Goal: Communication & Community: Connect with others

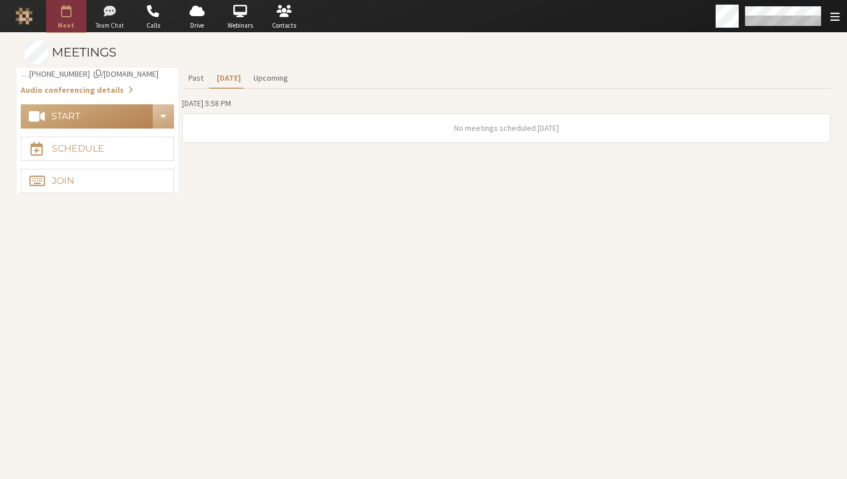
click at [119, 17] on span "button" at bounding box center [109, 11] width 40 height 18
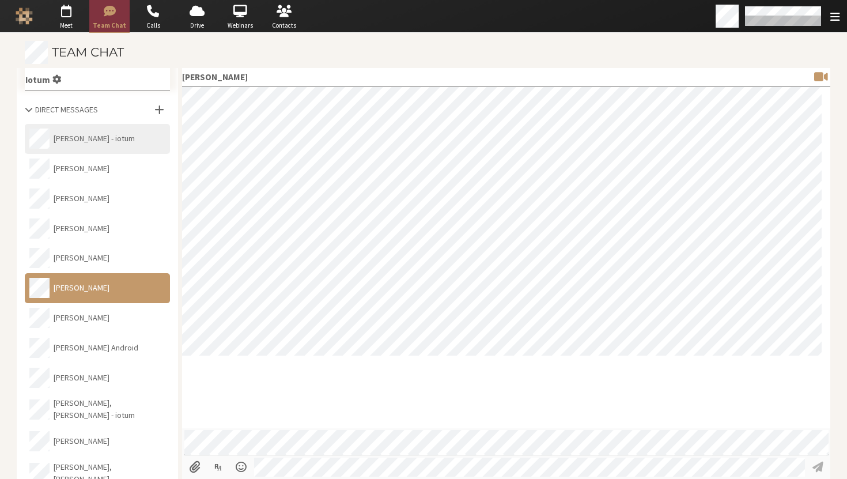
click at [109, 143] on button "Sara Atteby - iotum" at bounding box center [97, 139] width 145 height 30
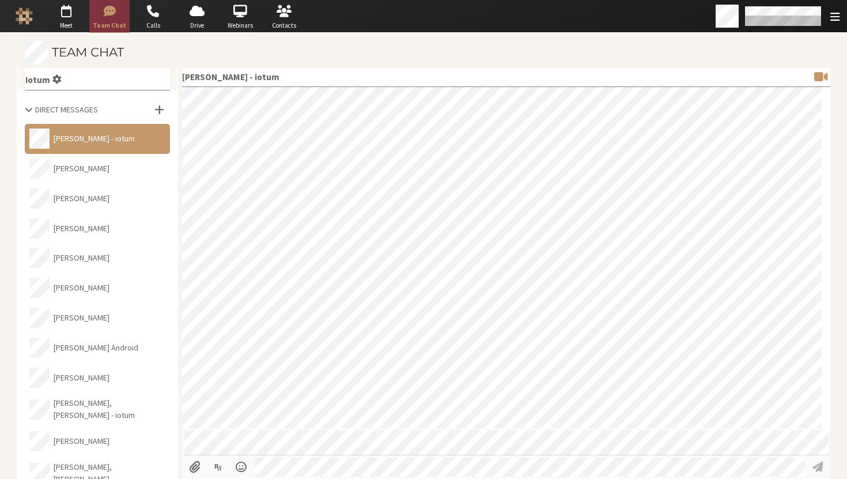
click at [25, 108] on span at bounding box center [29, 109] width 8 height 8
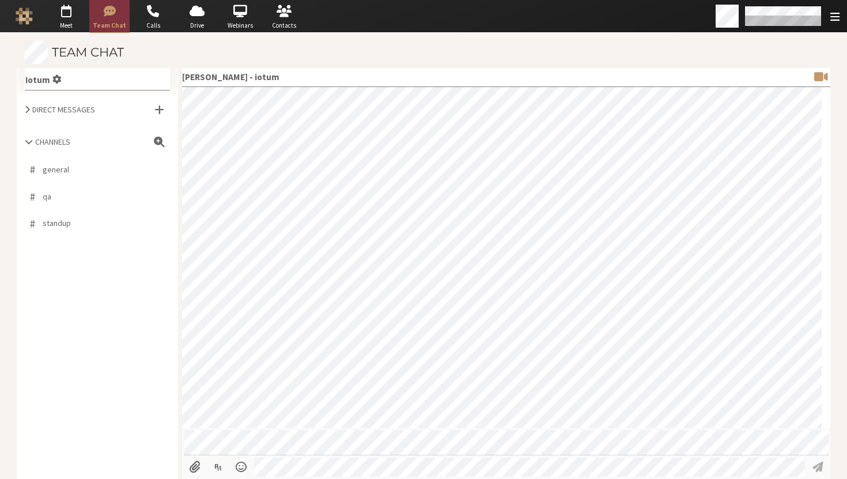
click at [25, 108] on span at bounding box center [27, 109] width 5 height 8
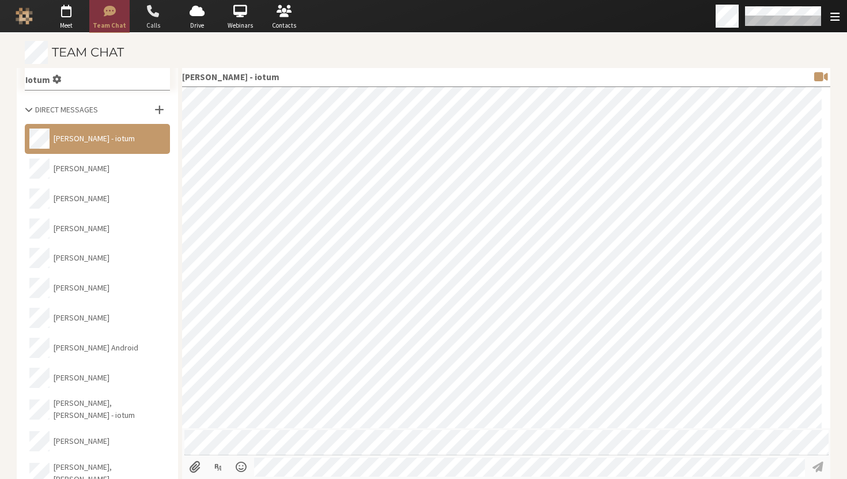
click at [147, 13] on span "button" at bounding box center [153, 11] width 40 height 18
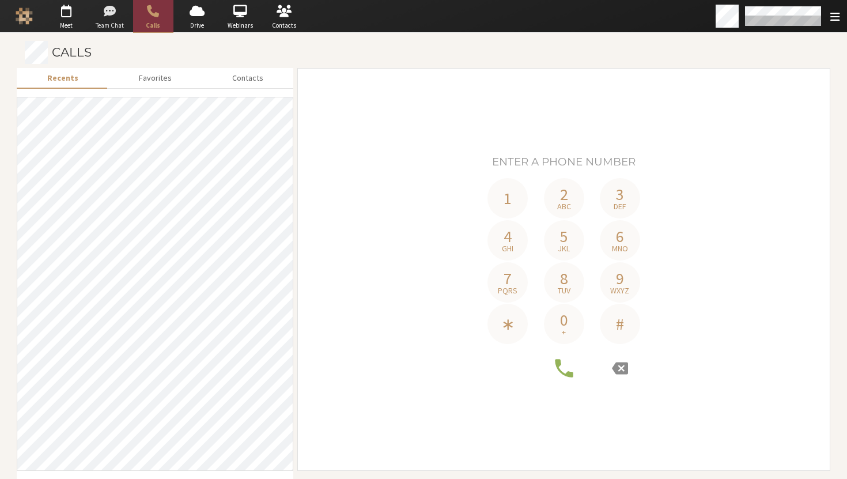
click at [112, 12] on span "button" at bounding box center [109, 11] width 40 height 18
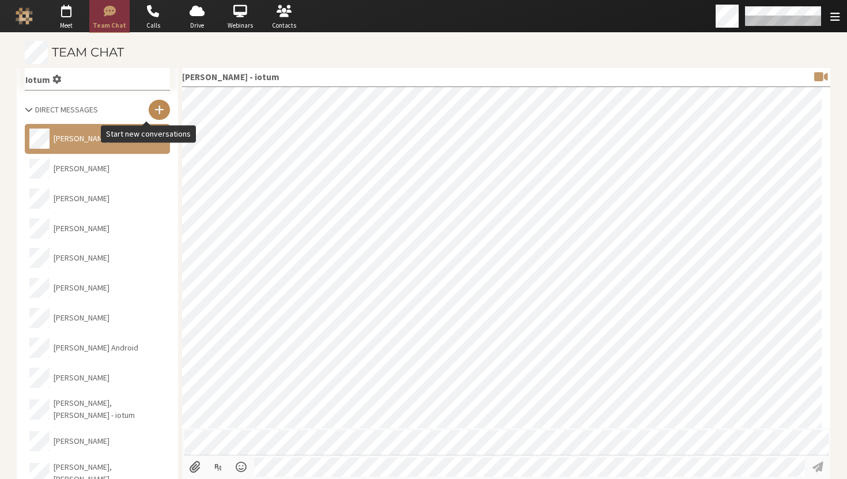
click at [154, 111] on span at bounding box center [159, 109] width 10 height 11
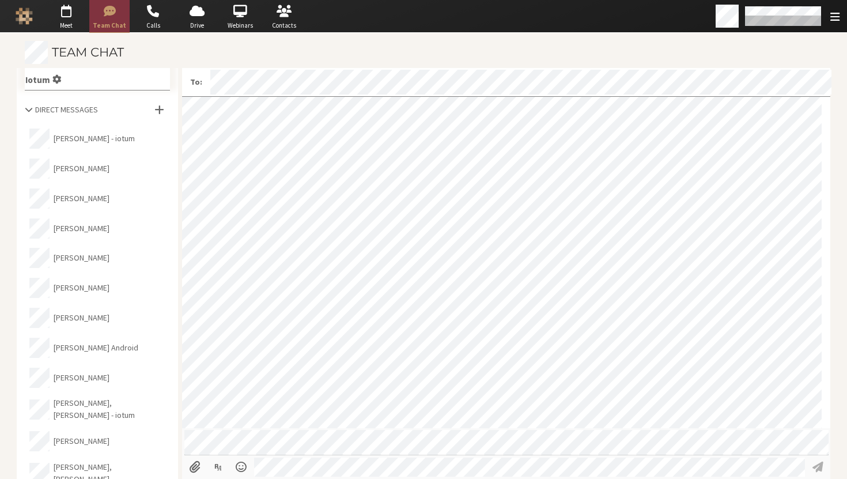
scroll to position [981, 0]
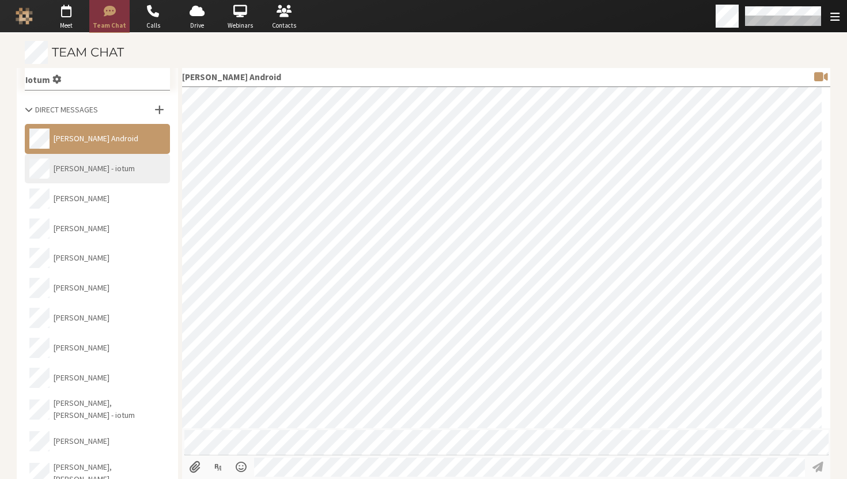
click at [105, 171] on button "Sara Atteby - iotum" at bounding box center [97, 169] width 145 height 30
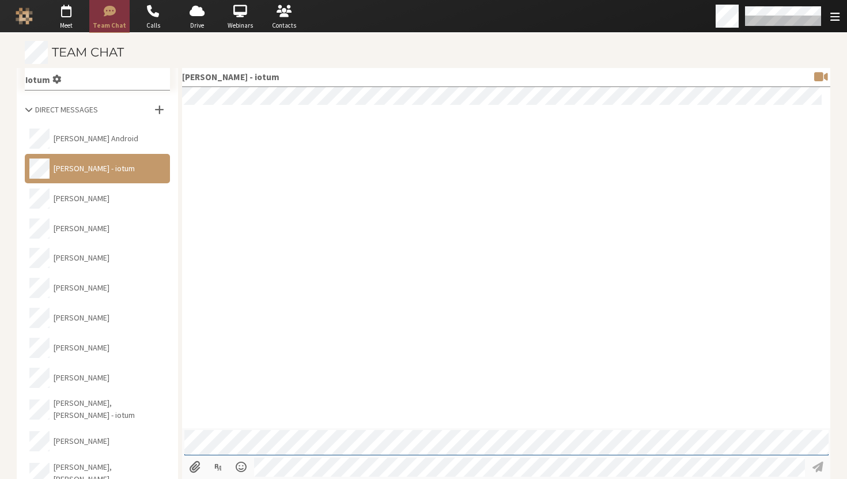
scroll to position [1353, 0]
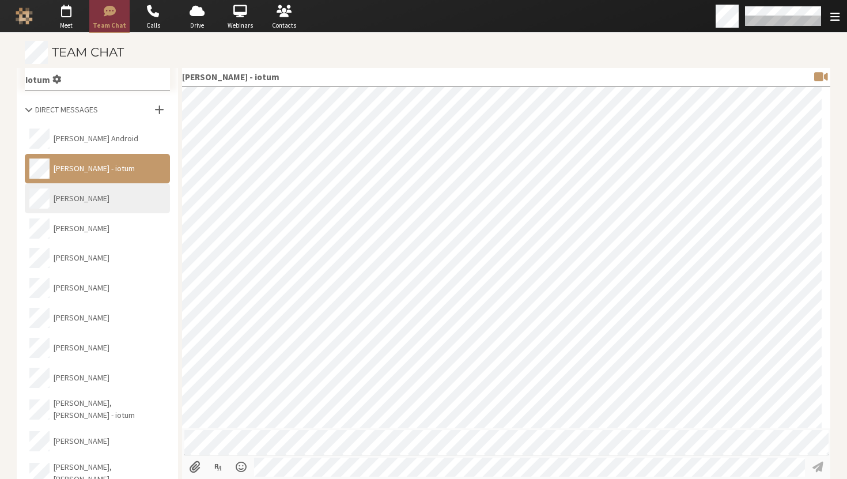
click at [104, 197] on button "Jerry Hu" at bounding box center [97, 198] width 145 height 30
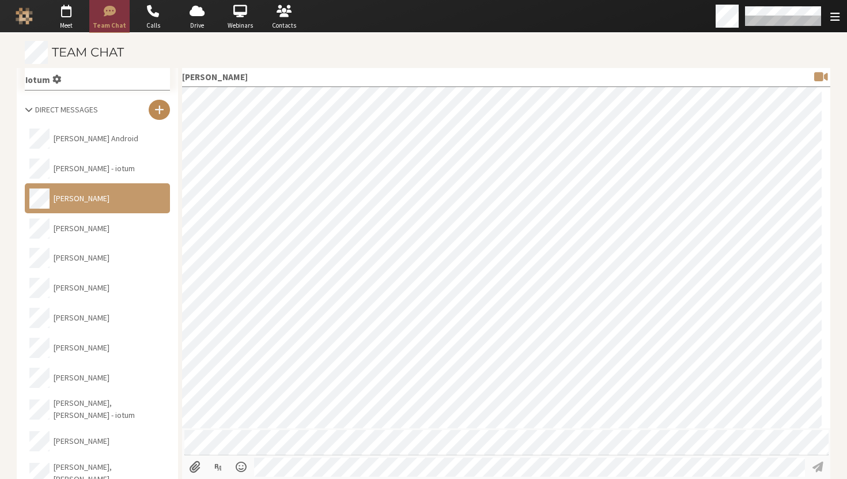
click at [154, 107] on span at bounding box center [159, 109] width 10 height 11
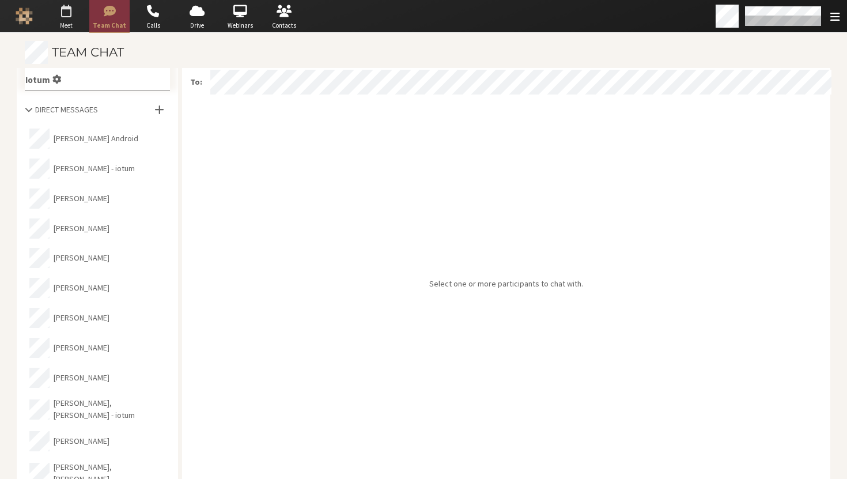
click at [72, 14] on span "button" at bounding box center [66, 11] width 40 height 18
